Goal: Transaction & Acquisition: Purchase product/service

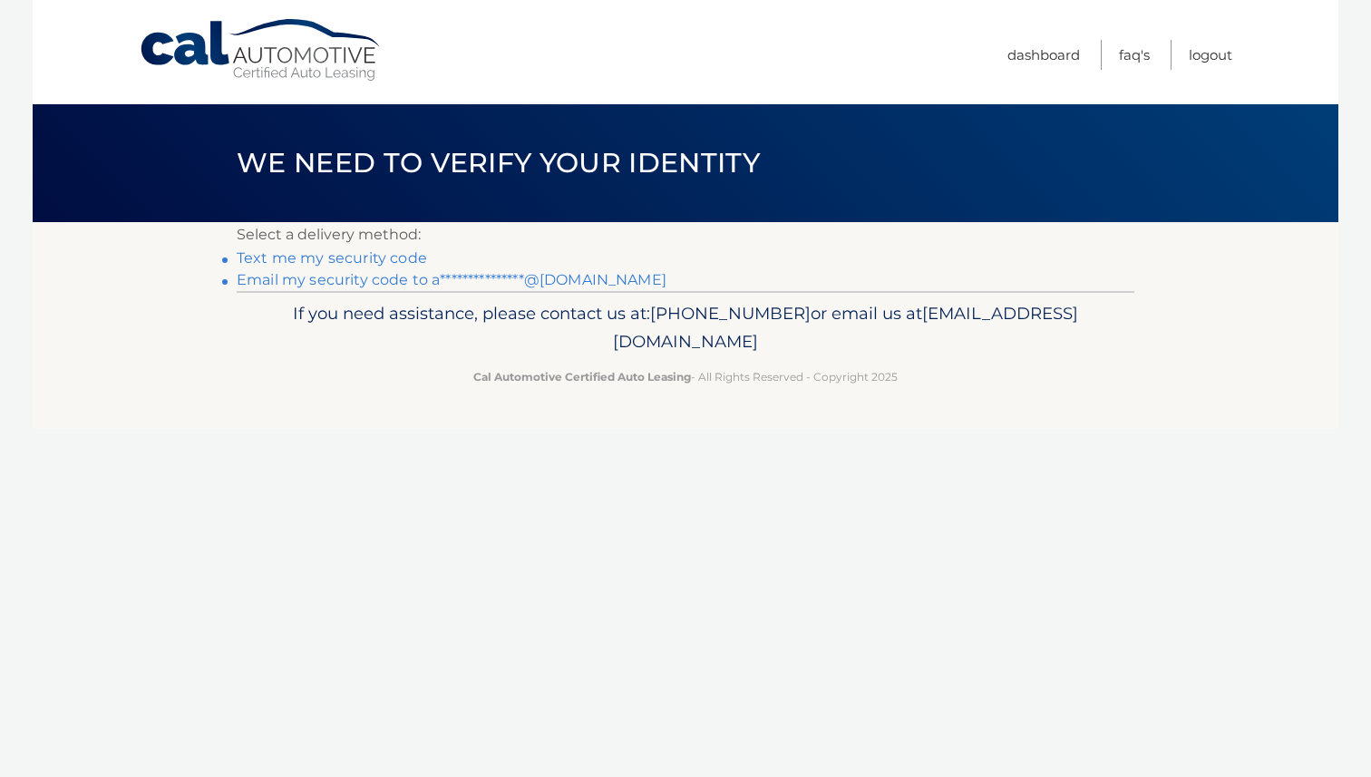
click at [345, 279] on link "**********" at bounding box center [452, 279] width 430 height 17
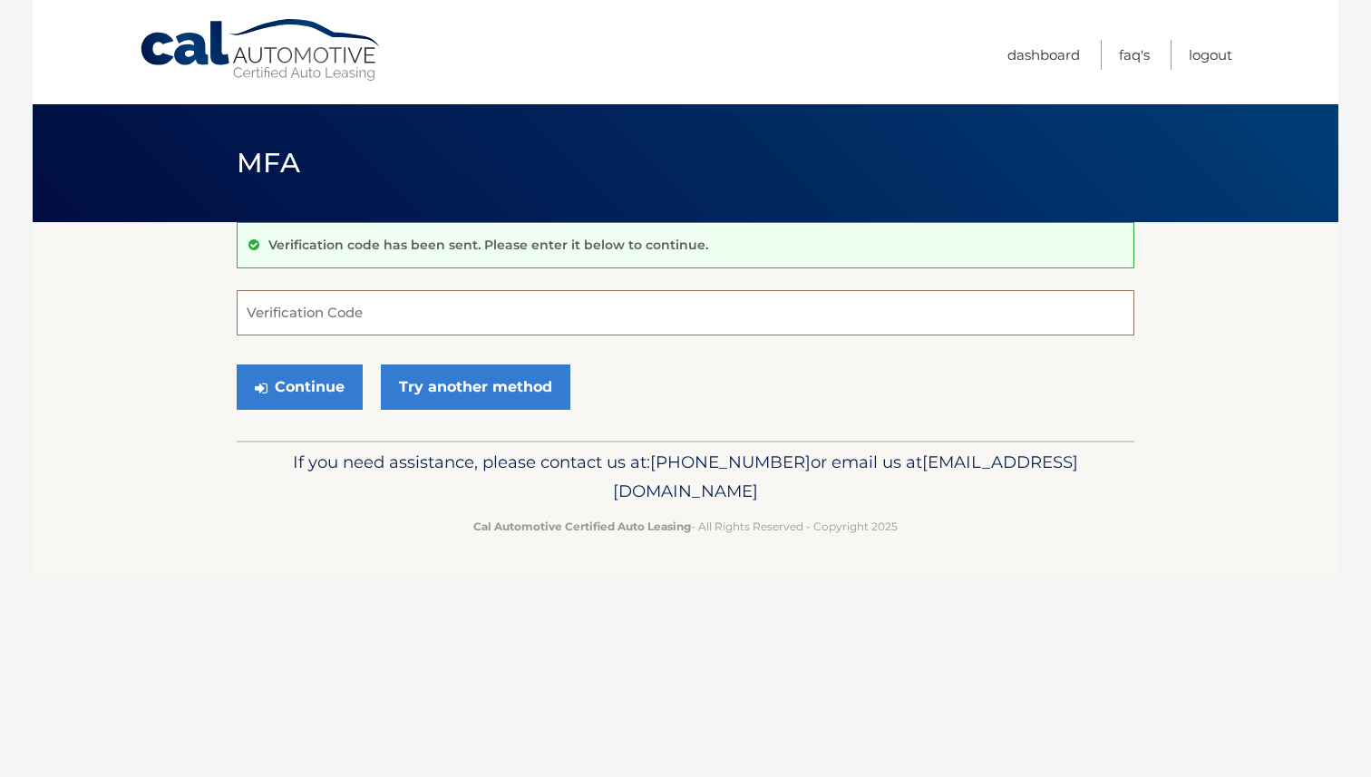
click at [375, 320] on input "Verification Code" at bounding box center [686, 312] width 898 height 45
paste input "833899"
type input "833899"
click at [328, 381] on button "Continue" at bounding box center [300, 386] width 126 height 45
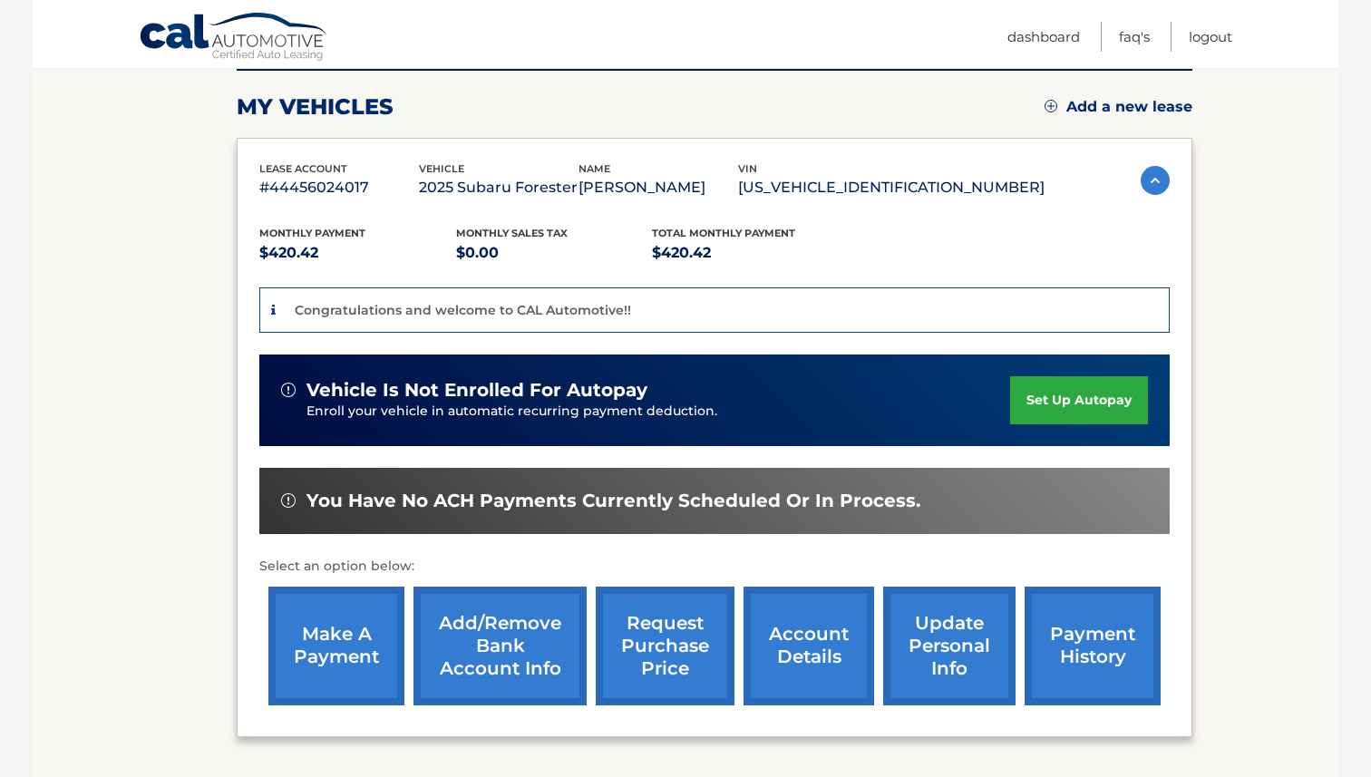
scroll to position [252, 0]
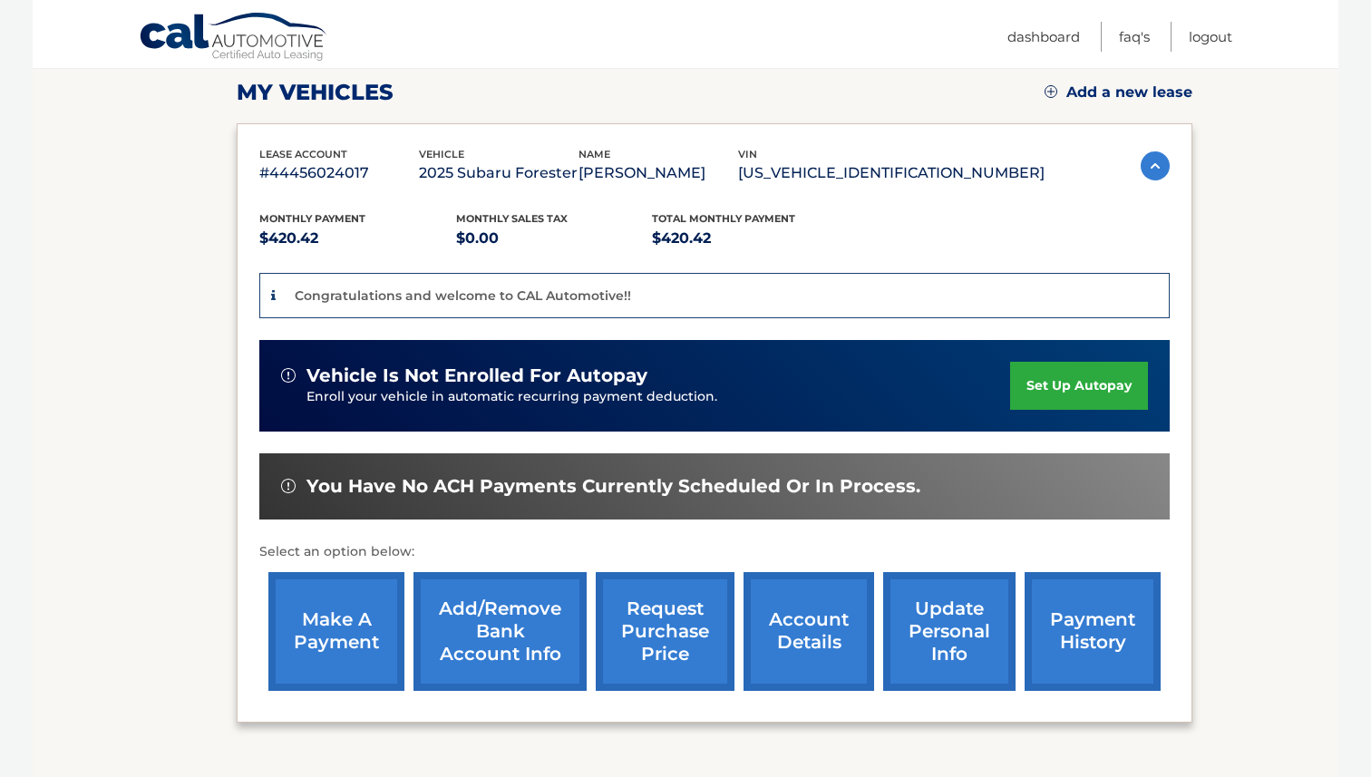
click at [393, 628] on link "make a payment" at bounding box center [336, 631] width 136 height 119
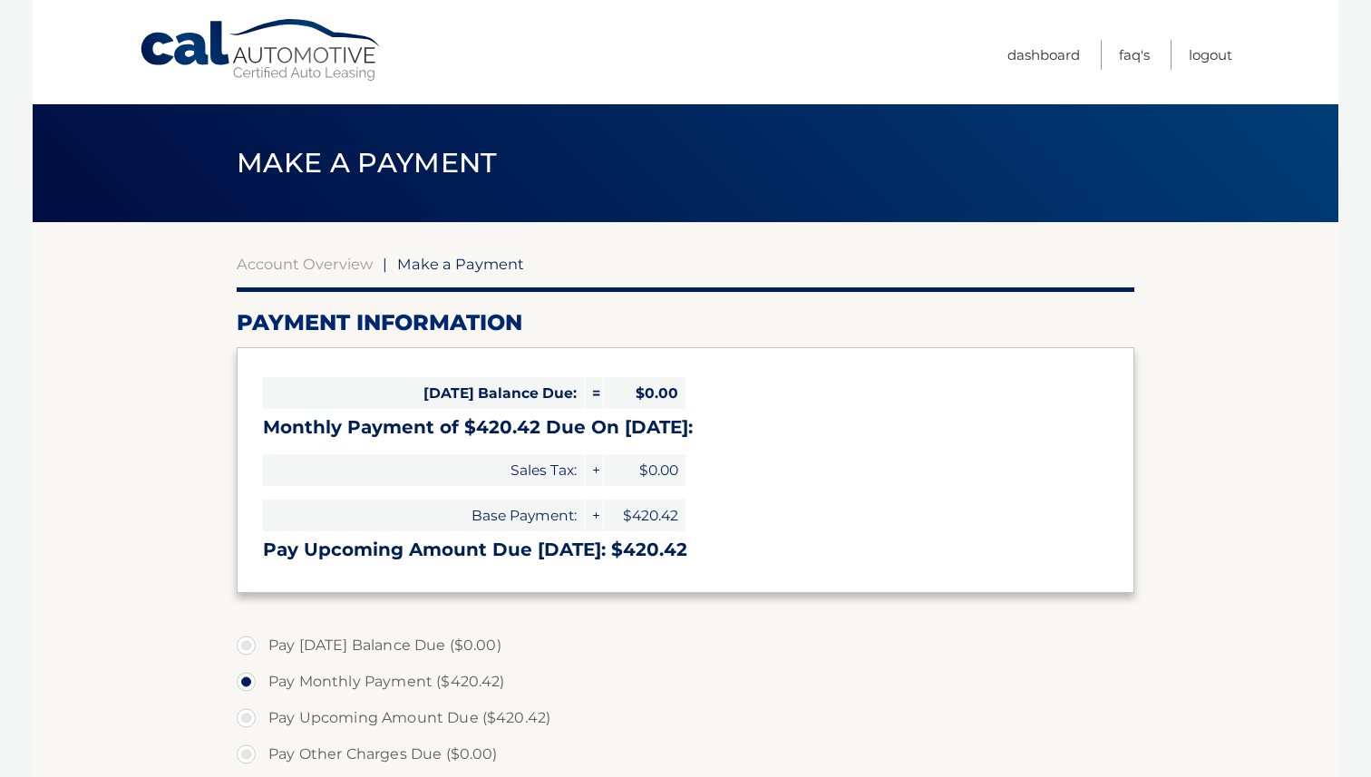
select select "MzRkMjI4YzktOGMxNS00NDNjLWE4ODAtYTY5NzBmMjM3Yzcz"
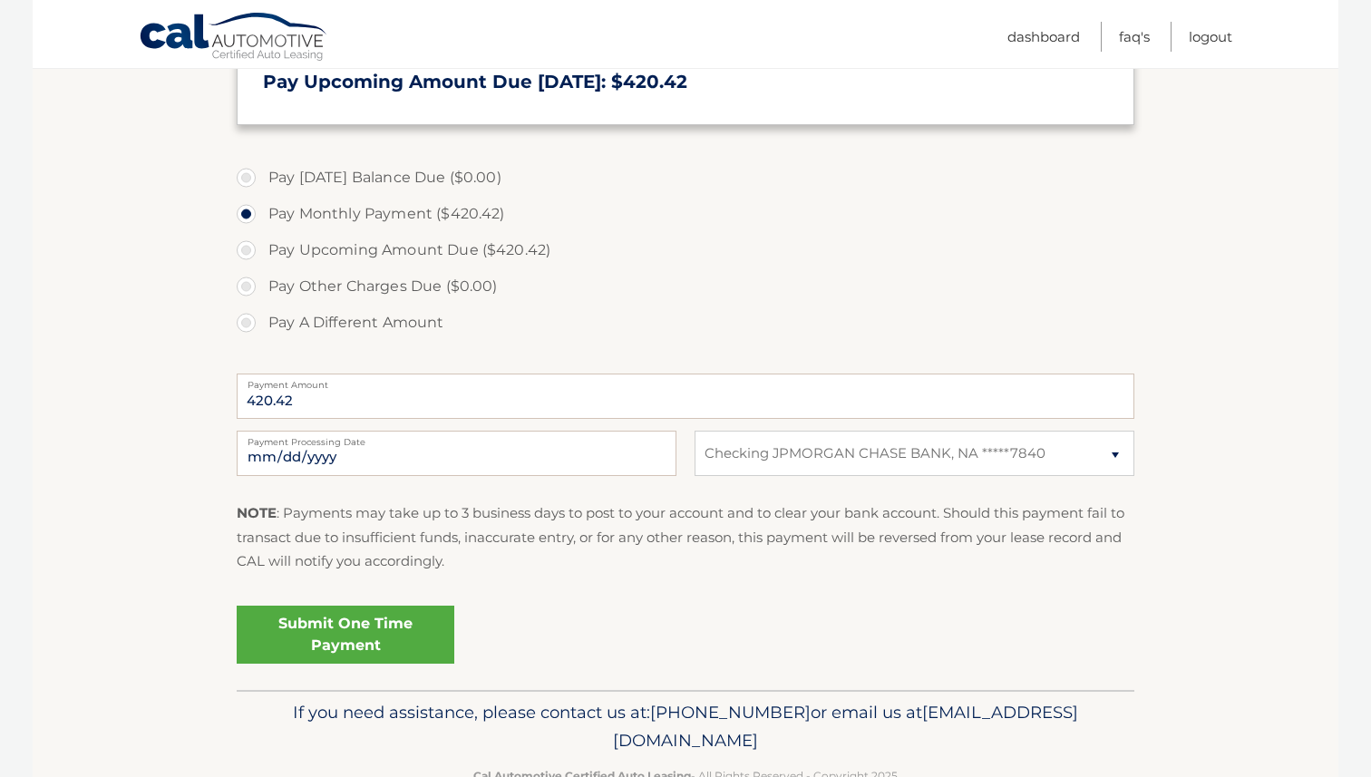
scroll to position [496, 0]
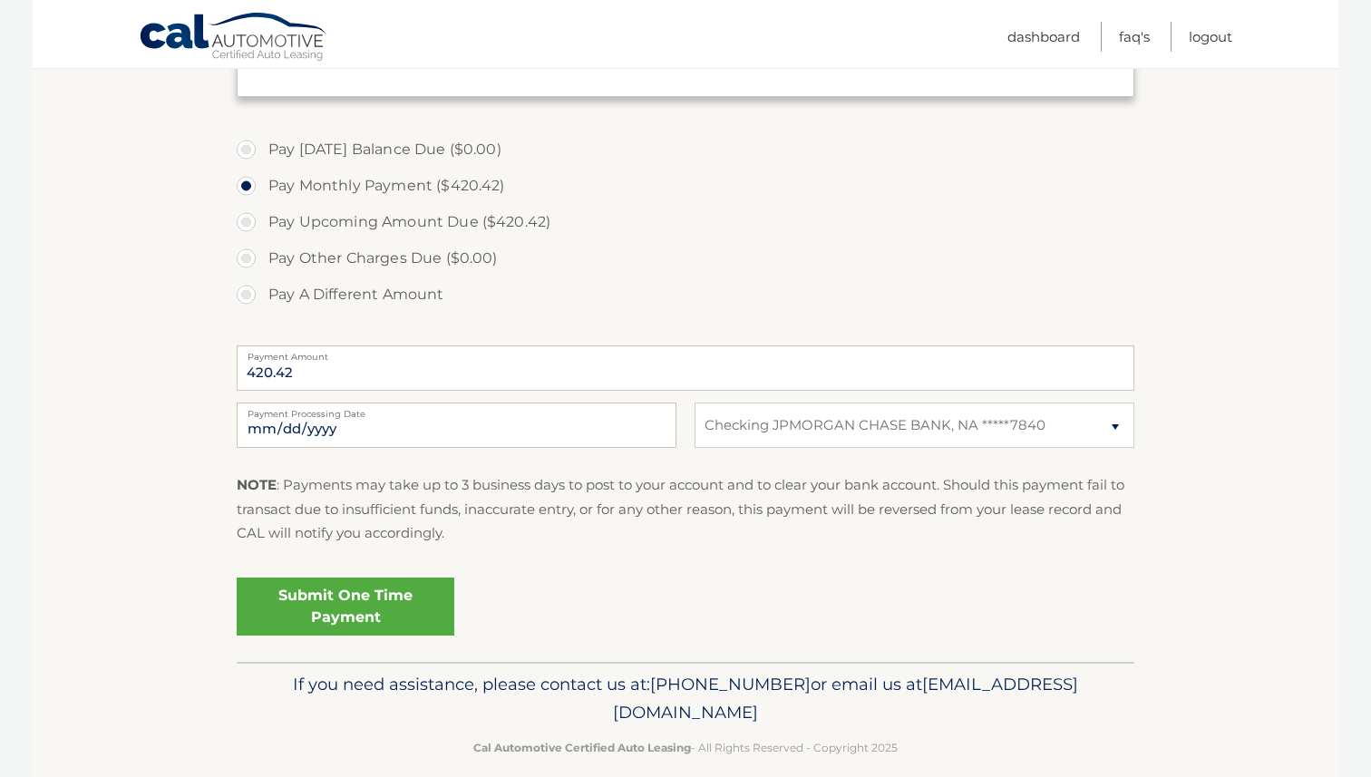
click at [373, 598] on link "Submit One Time Payment" at bounding box center [346, 607] width 218 height 58
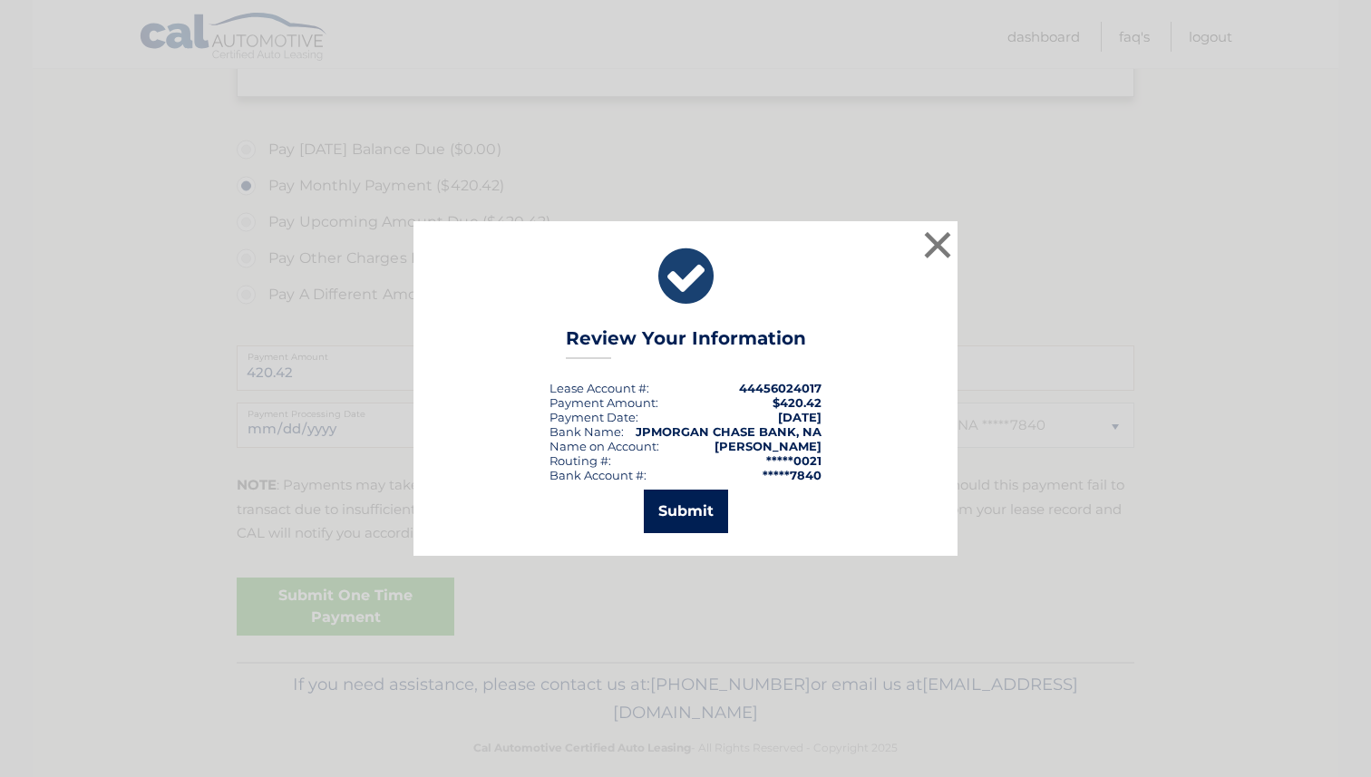
click at [689, 515] on button "Submit" at bounding box center [686, 512] width 84 height 44
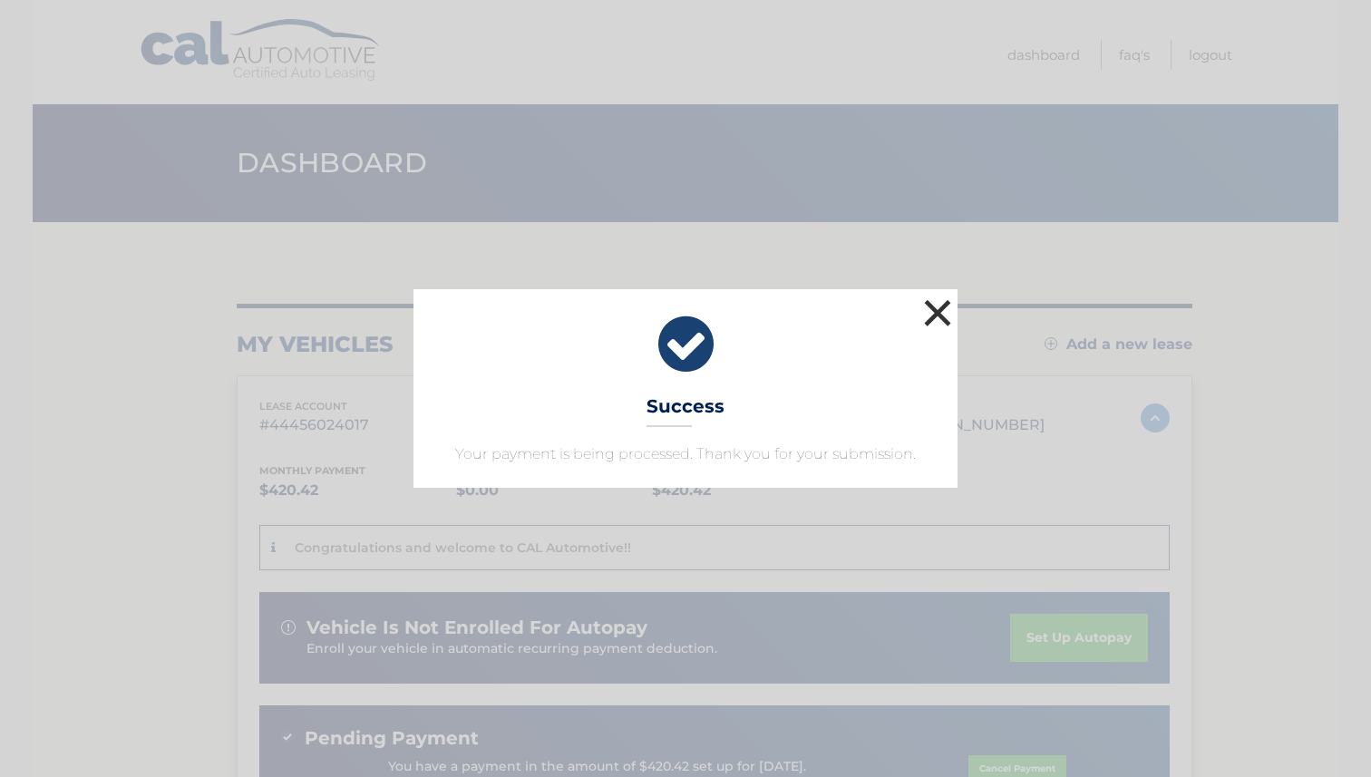
click at [939, 301] on button "×" at bounding box center [937, 313] width 36 height 36
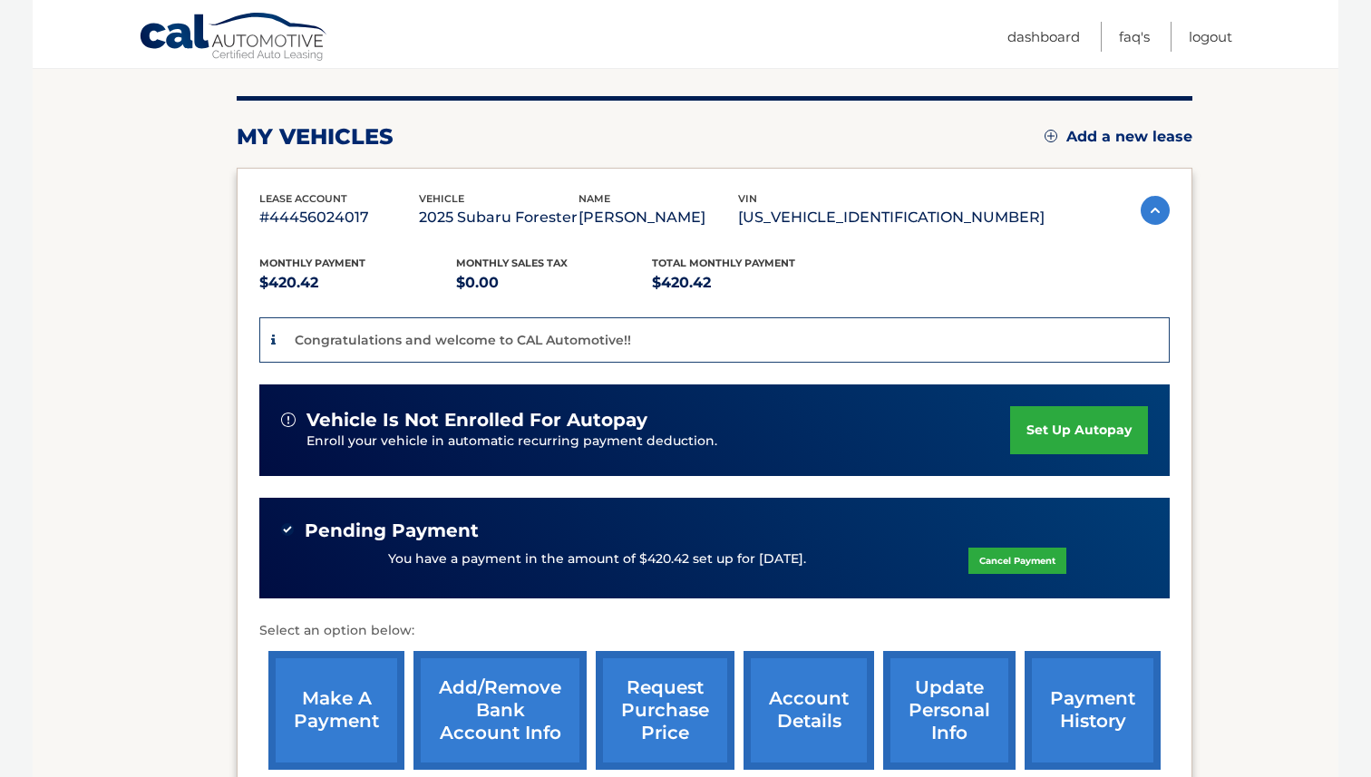
scroll to position [219, 0]
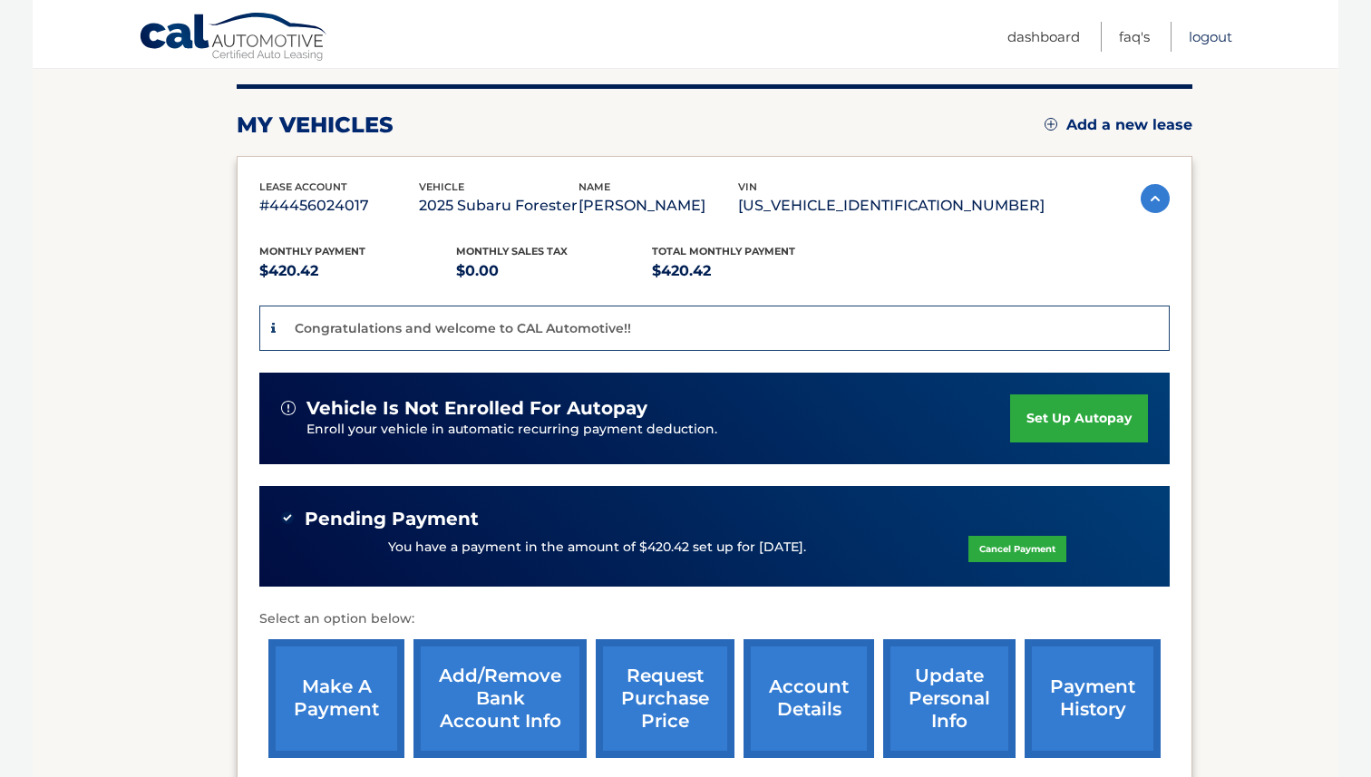
click at [1202, 45] on link "Logout" at bounding box center [1211, 37] width 44 height 30
